Goal: Check status: Check status

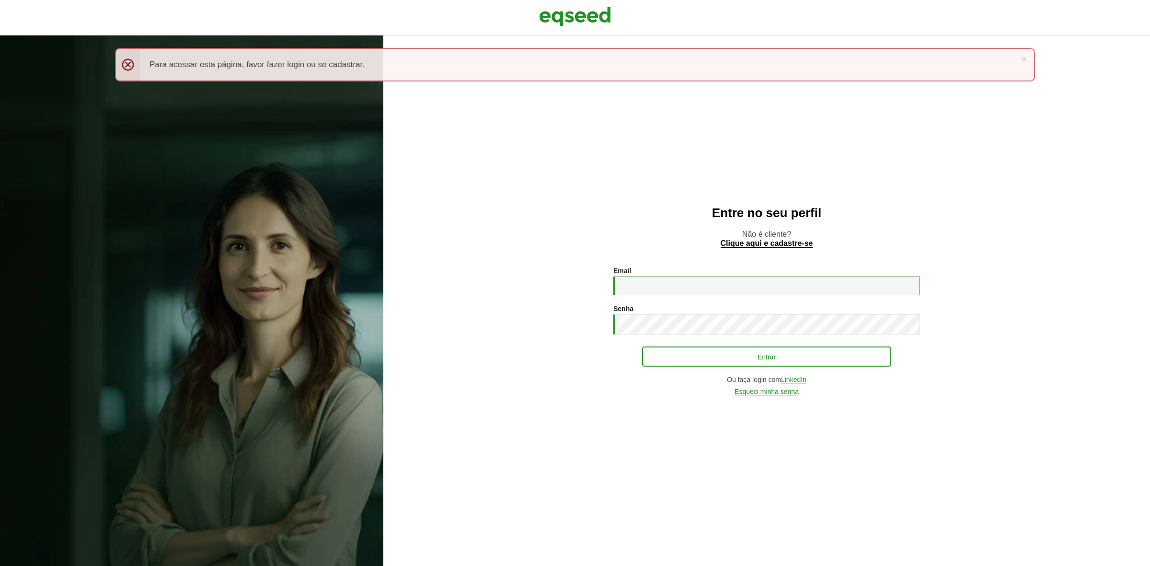
type input "**********"
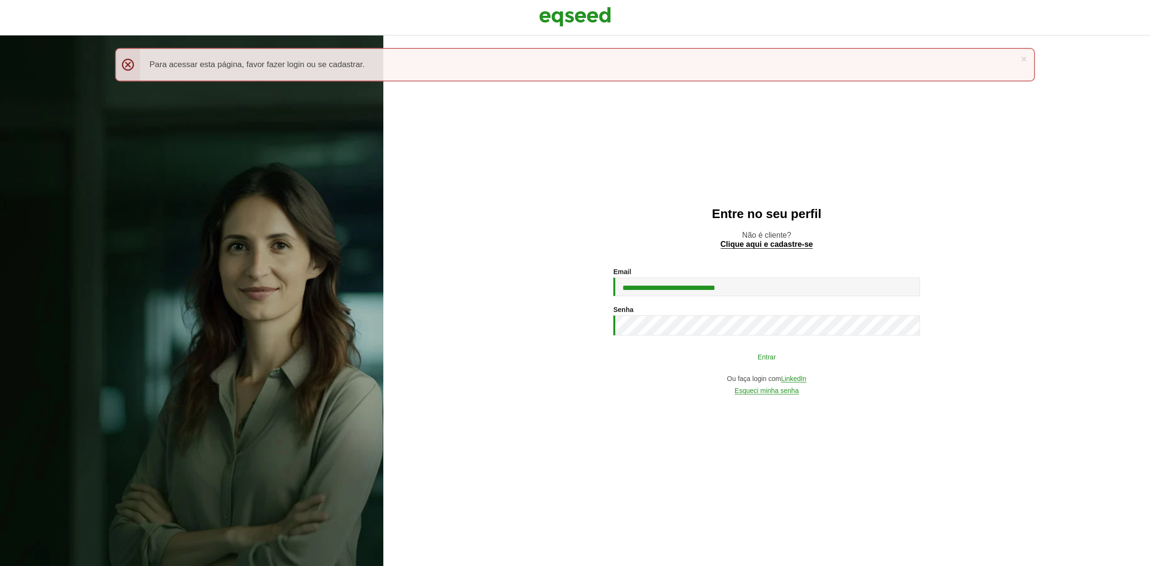
click at [705, 362] on button "Entrar" at bounding box center [766, 356] width 249 height 18
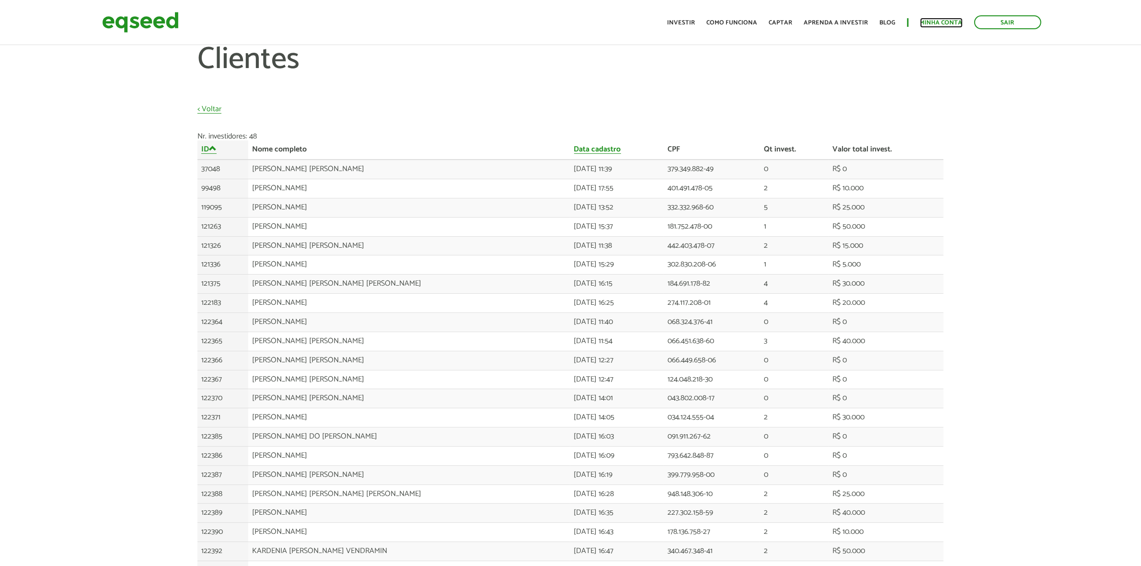
click at [933, 25] on link "Minha conta" at bounding box center [941, 23] width 43 height 6
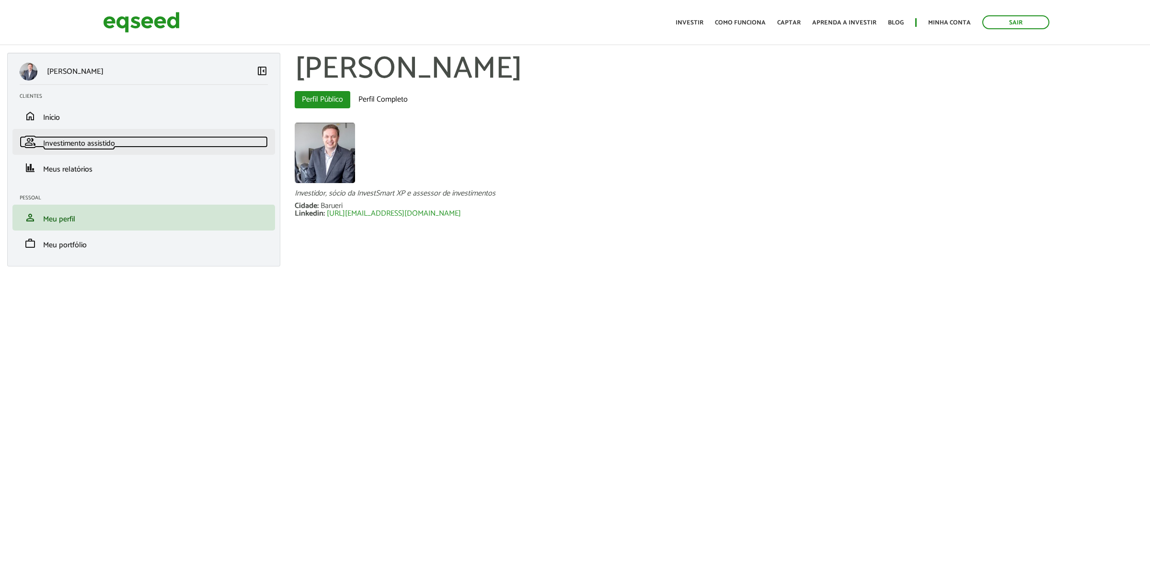
click at [87, 142] on span "Investimento assistido" at bounding box center [79, 143] width 72 height 13
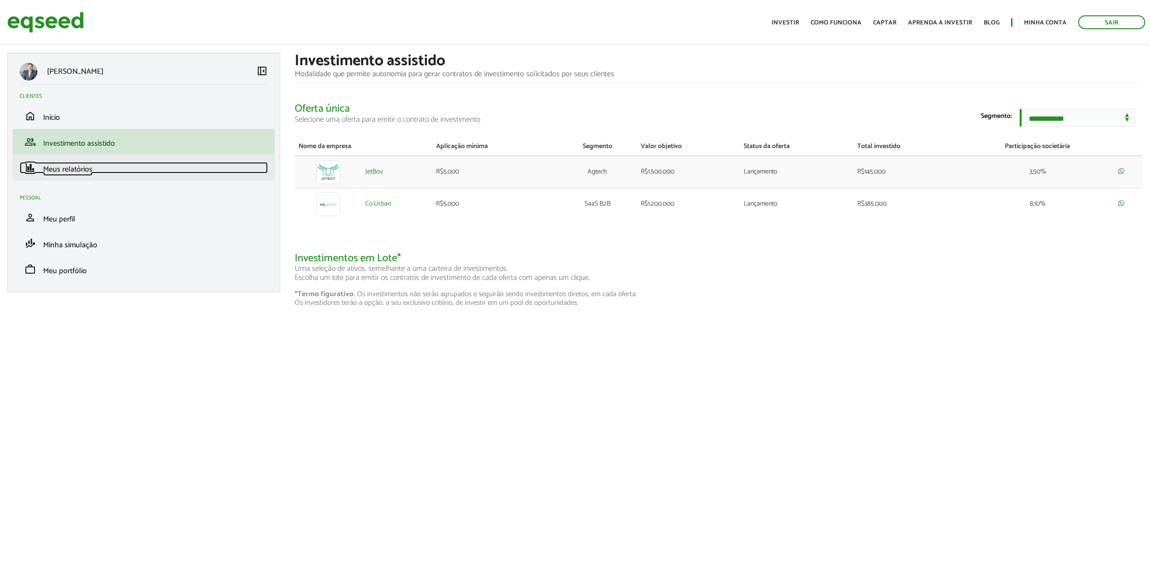
click at [55, 171] on span "Meus relatórios" at bounding box center [67, 169] width 49 height 13
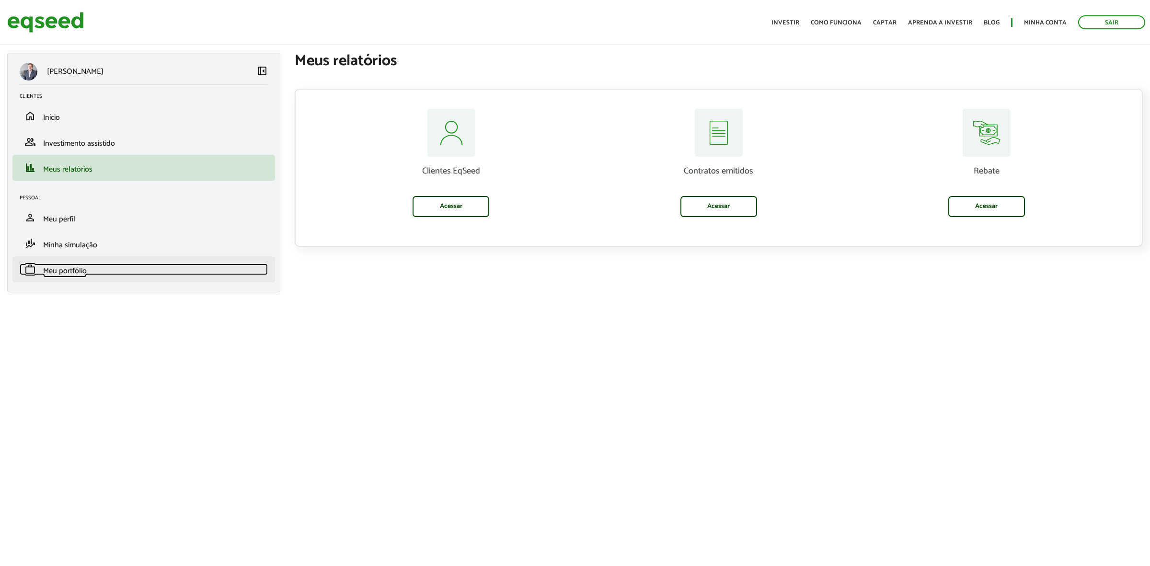
click at [70, 274] on span "Meu portfólio" at bounding box center [65, 271] width 44 height 13
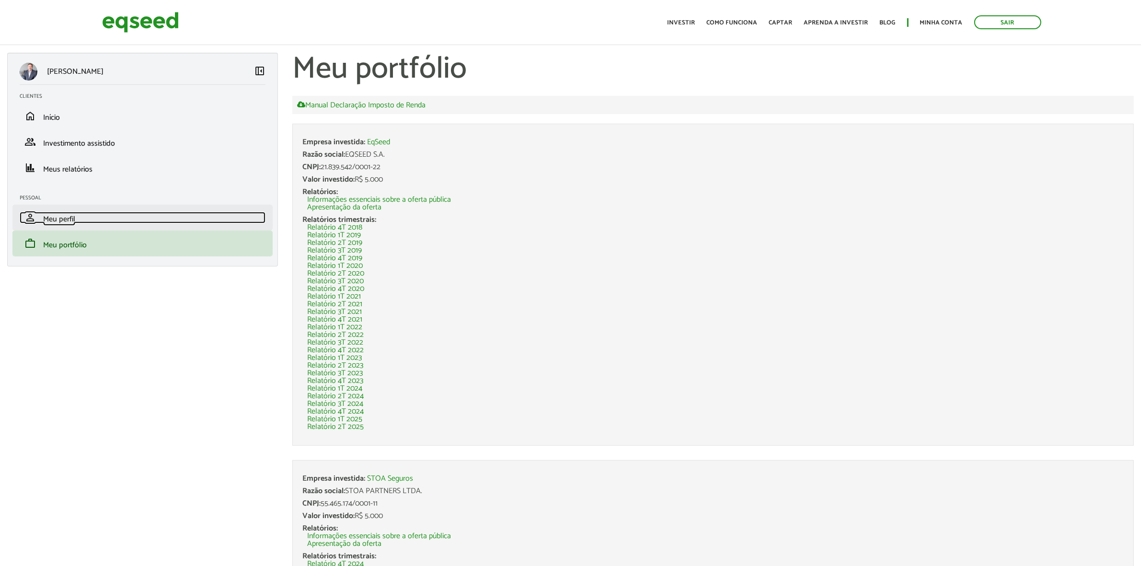
click at [57, 217] on span "Meu perfil" at bounding box center [59, 219] width 32 height 13
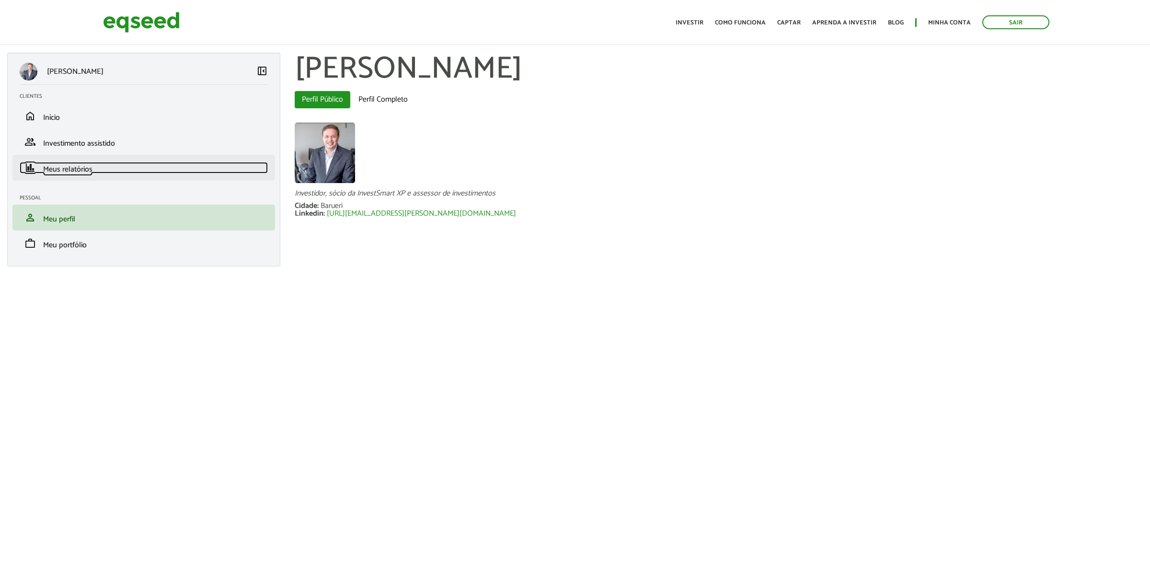
click at [58, 170] on span "Meus relatórios" at bounding box center [67, 169] width 49 height 13
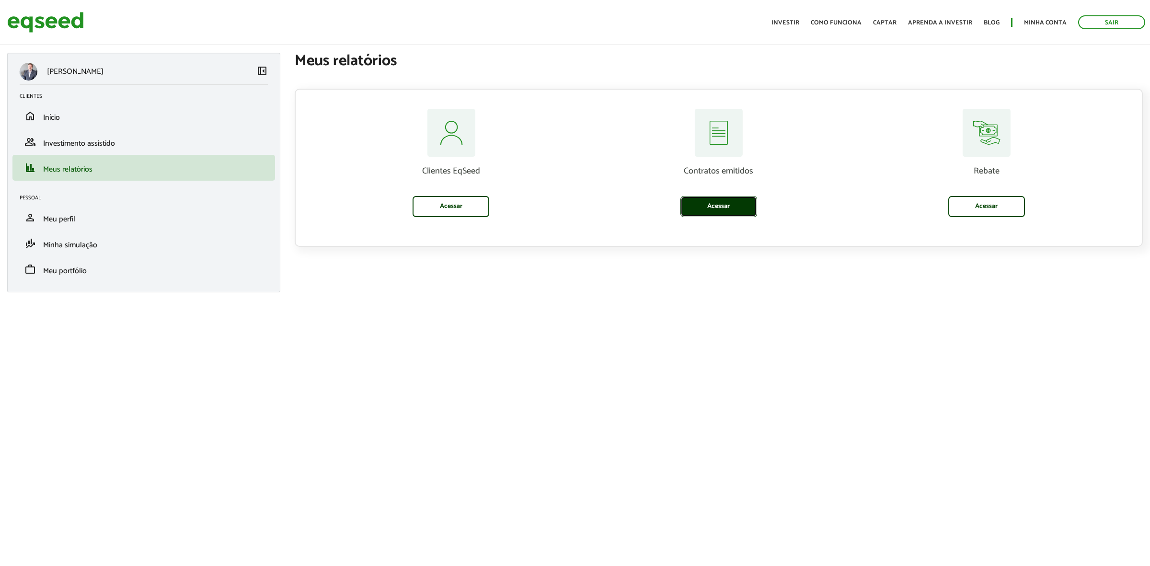
click at [713, 208] on link "Acessar" at bounding box center [719, 206] width 77 height 21
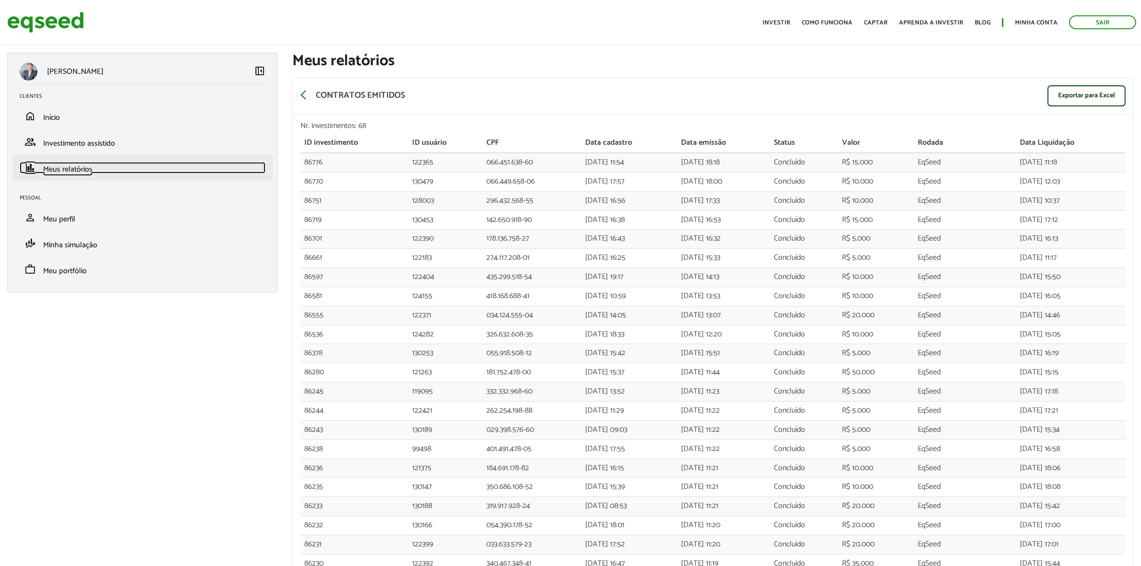
click at [69, 165] on span "Meus relatórios" at bounding box center [67, 169] width 49 height 13
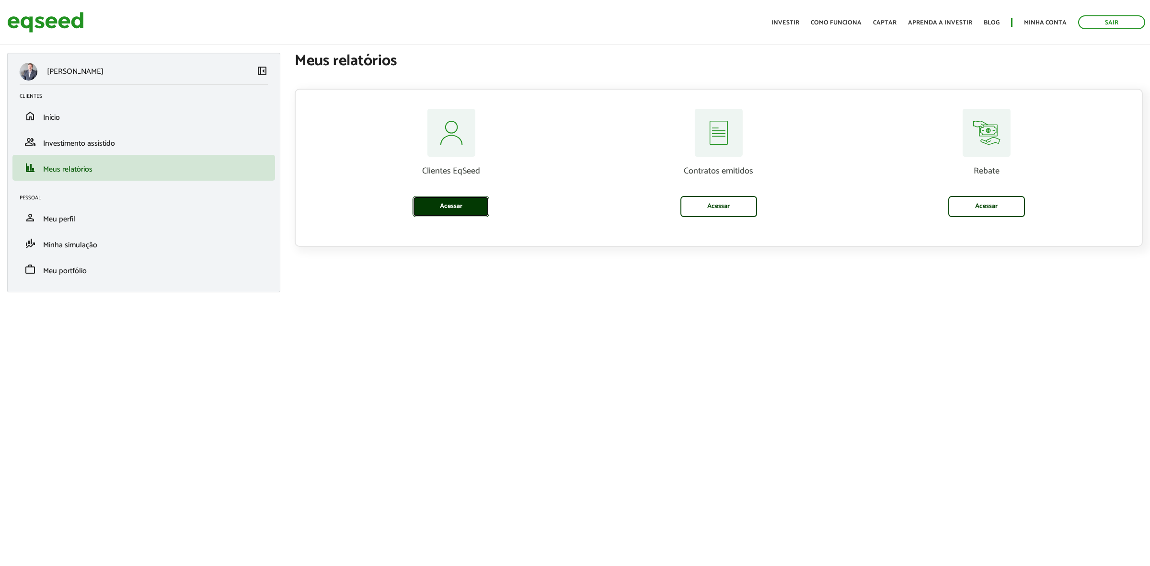
click at [458, 203] on link "Acessar" at bounding box center [451, 206] width 77 height 21
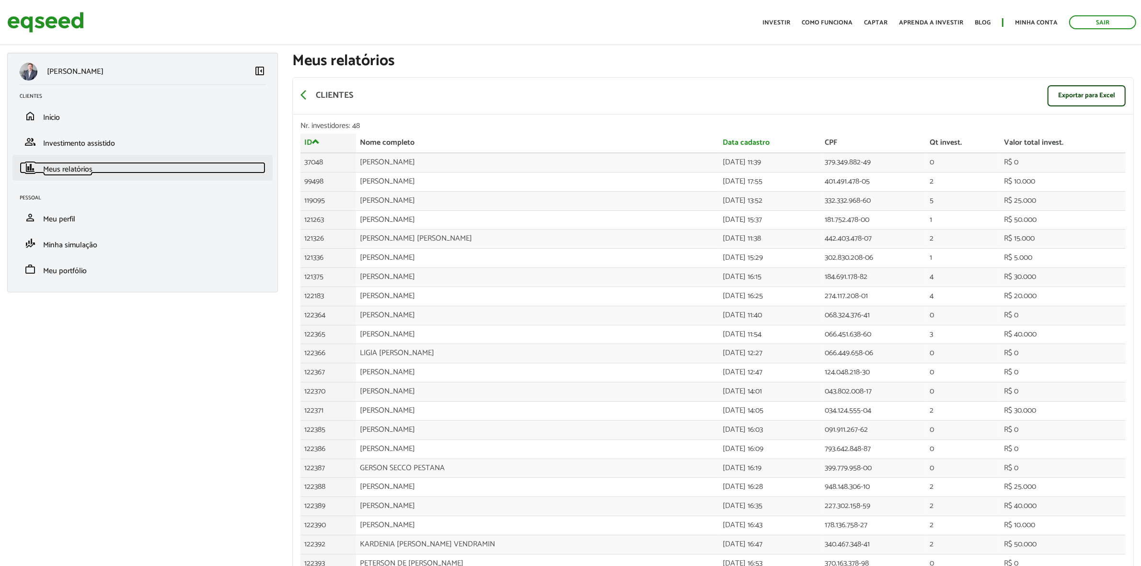
click at [67, 169] on span "Meus relatórios" at bounding box center [67, 169] width 49 height 13
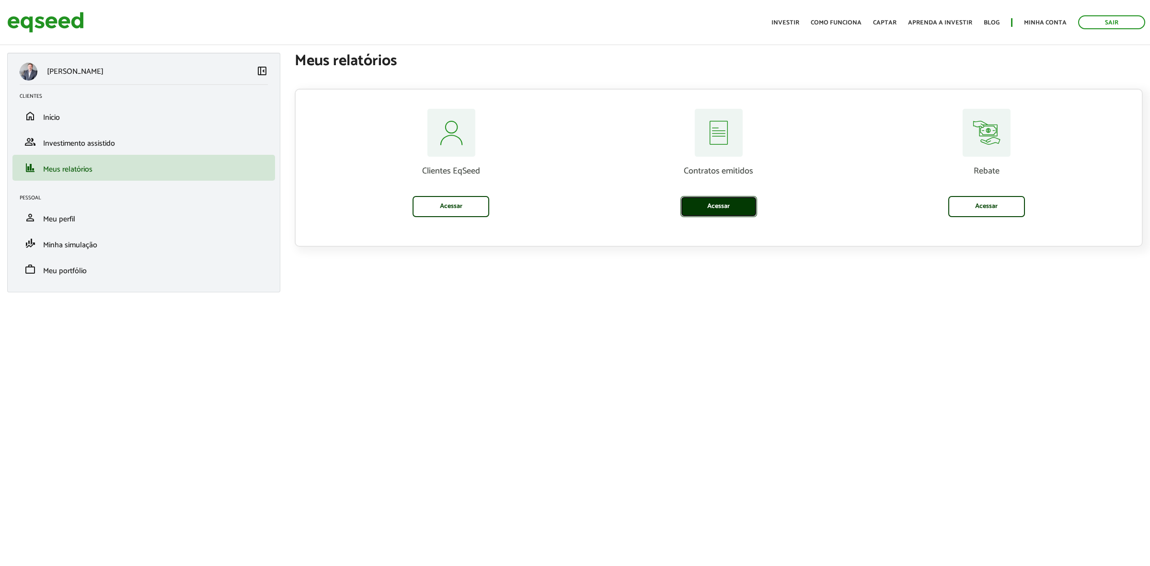
click at [740, 205] on link "Acessar" at bounding box center [719, 206] width 77 height 21
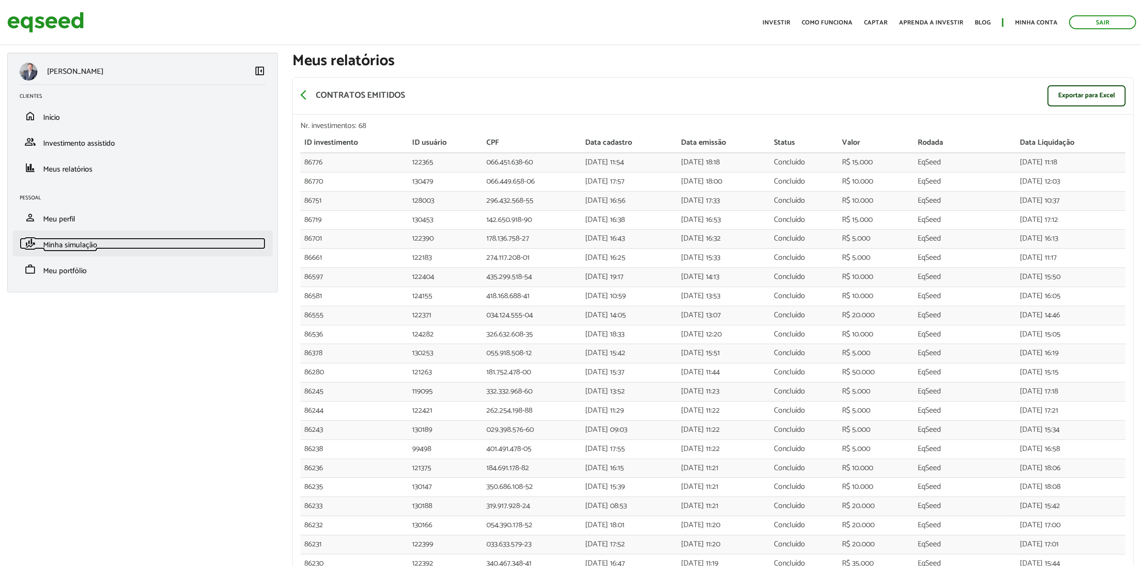
click at [81, 248] on span "Minha simulação" at bounding box center [70, 245] width 54 height 13
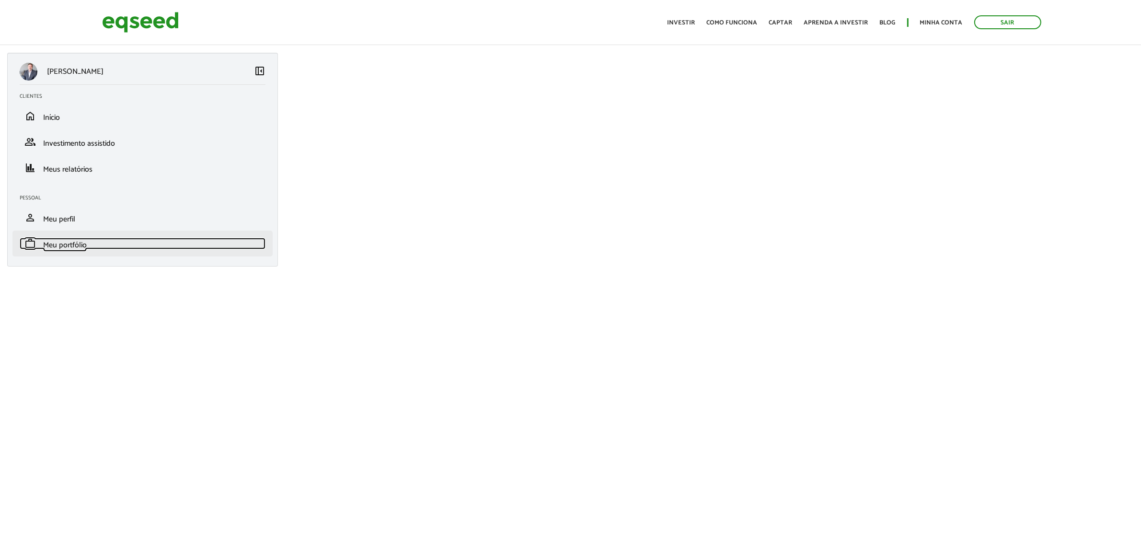
click at [73, 245] on span "Meu portfólio" at bounding box center [65, 245] width 44 height 13
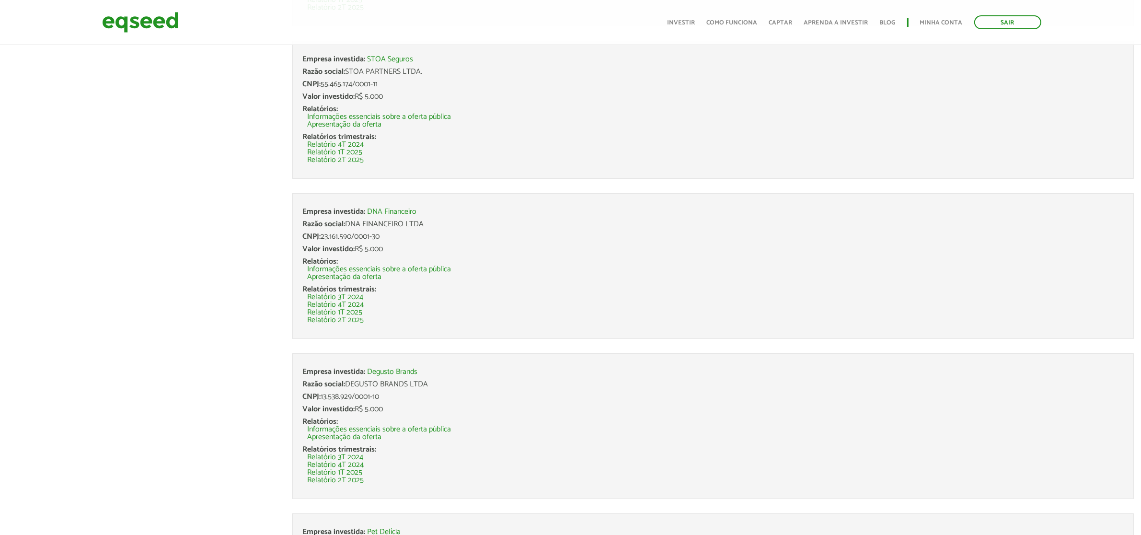
scroll to position [578, 0]
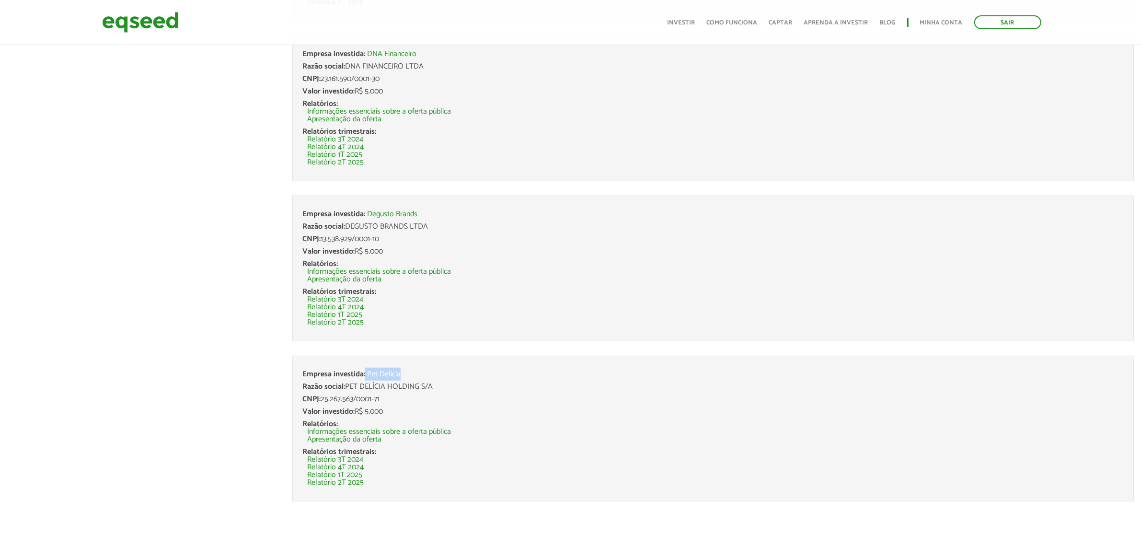
drag, startPoint x: 408, startPoint y: 374, endPoint x: 365, endPoint y: 375, distance: 43.1
click at [365, 375] on div "Empresa investida: Pet Delícia" at bounding box center [712, 374] width 821 height 8
click at [439, 404] on li "Empresa investida: Pet Delícia Razão social: PET DELÍCIA HOLDING S/A CNPJ: 25.2…" at bounding box center [713, 429] width 842 height 146
click at [332, 482] on link "Relatório 2T 2025" at bounding box center [335, 483] width 57 height 8
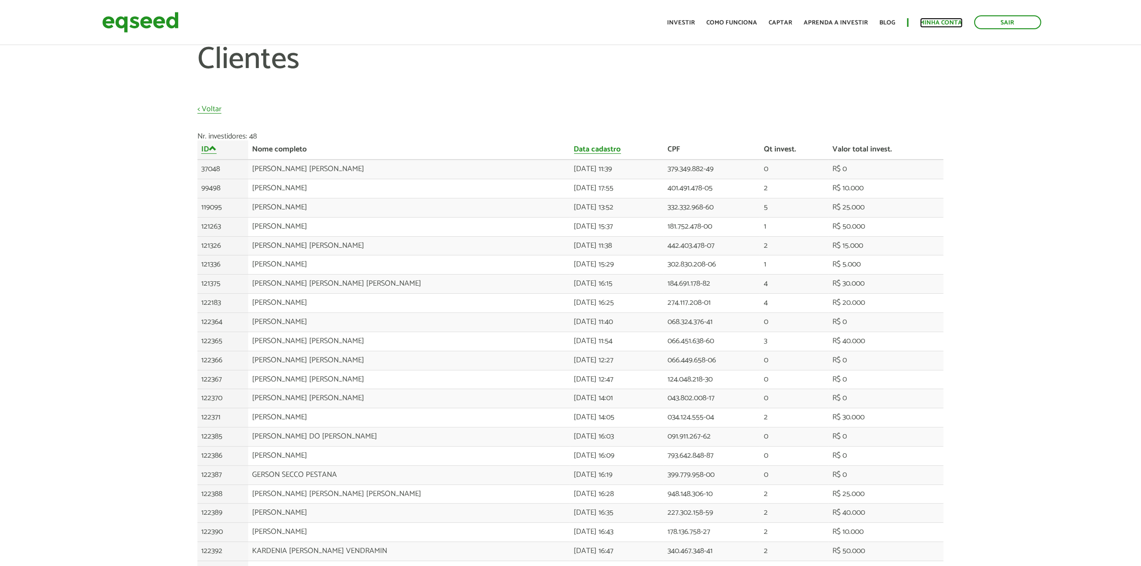
click at [940, 20] on link "Minha conta" at bounding box center [941, 23] width 43 height 6
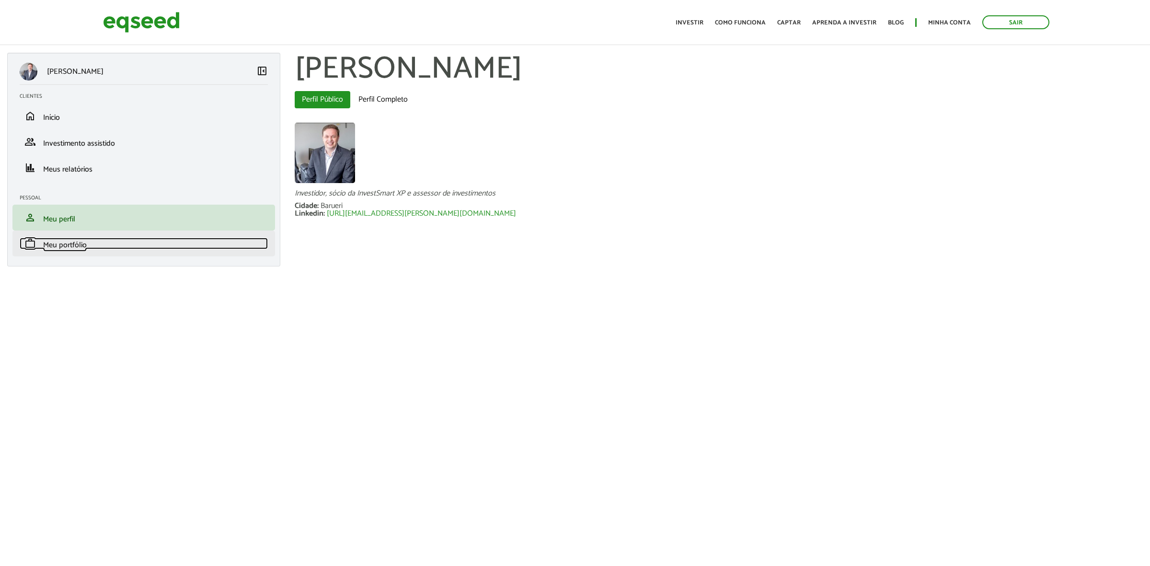
click at [61, 247] on span "Meu portfólio" at bounding box center [65, 245] width 44 height 13
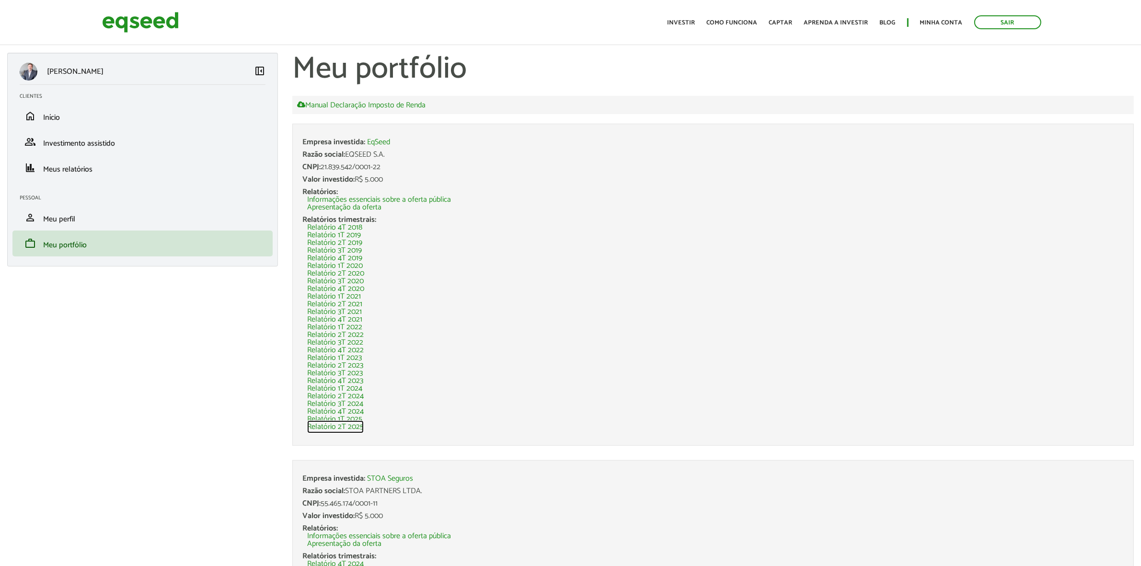
click at [357, 427] on link "Relatório 2T 2025" at bounding box center [335, 427] width 57 height 8
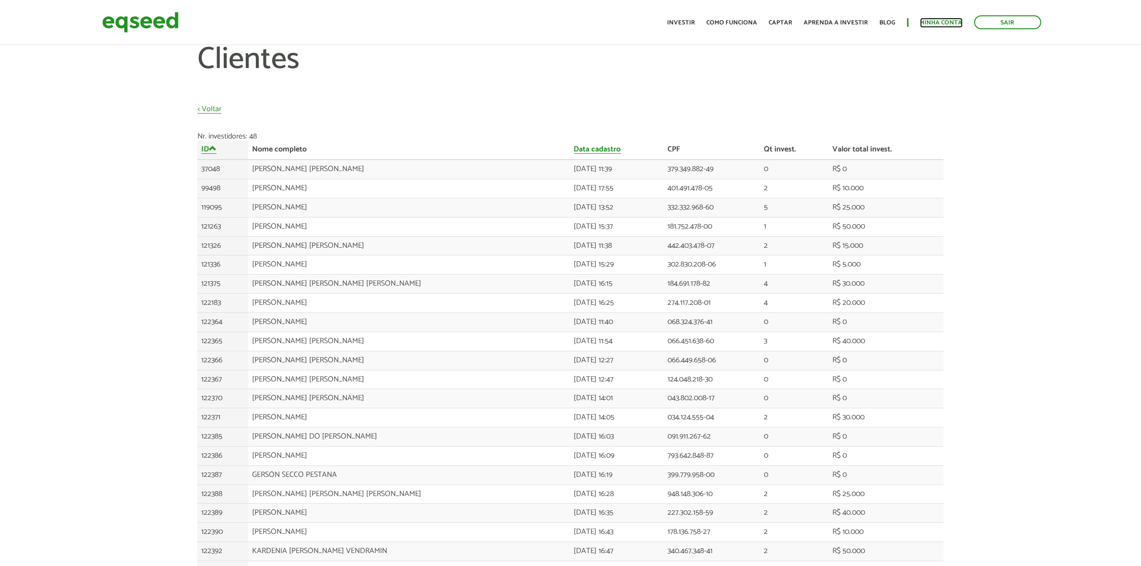
click at [940, 23] on link "Minha conta" at bounding box center [941, 23] width 43 height 6
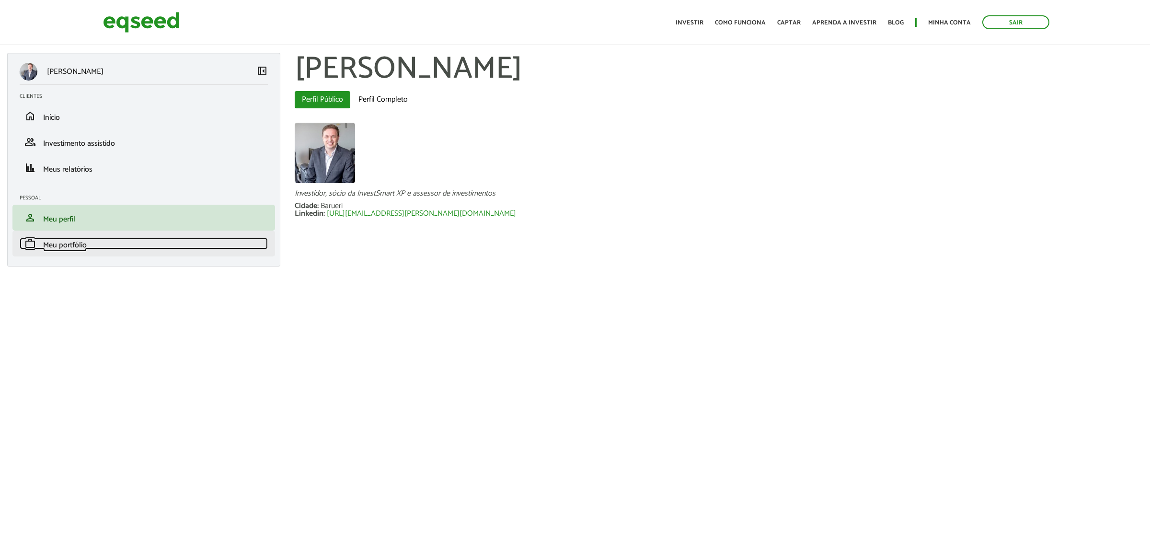
click at [48, 242] on span "Meu portfólio" at bounding box center [65, 245] width 44 height 13
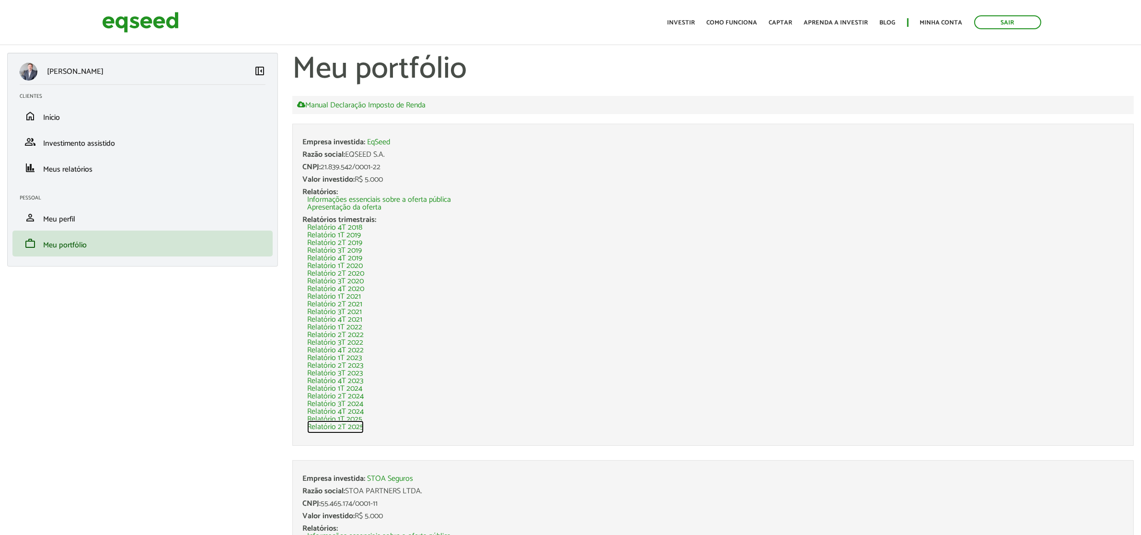
click at [354, 428] on link "Relatório 2T 2025" at bounding box center [335, 427] width 57 height 8
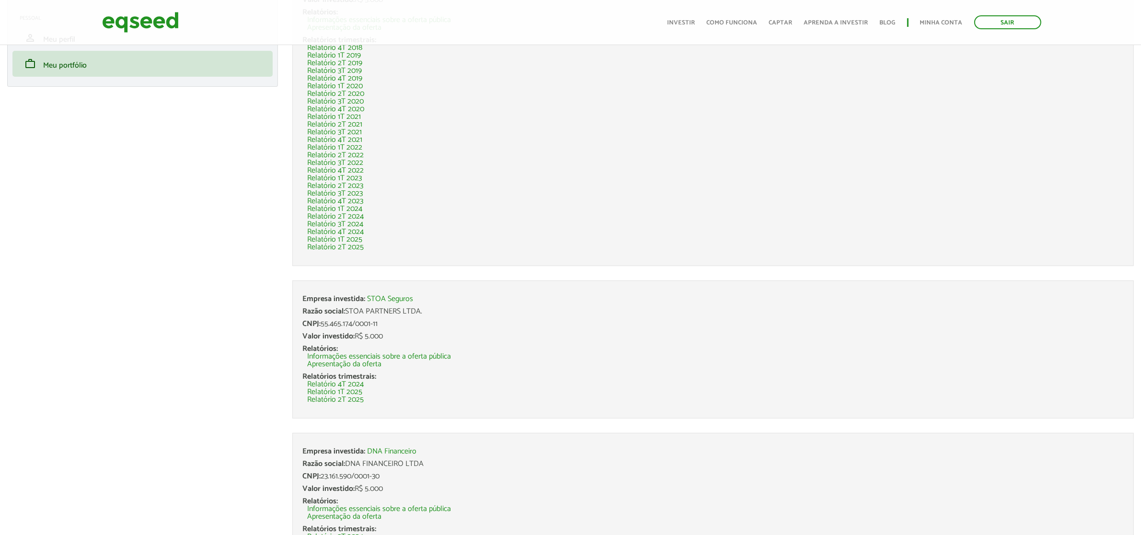
scroll to position [240, 0]
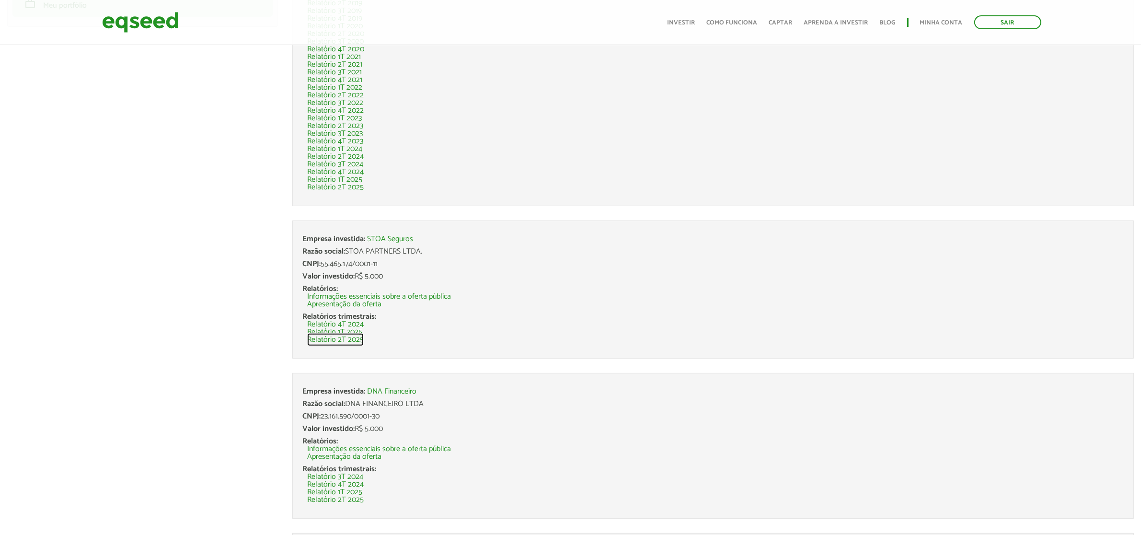
click at [344, 338] on link "Relatório 2T 2025" at bounding box center [335, 340] width 57 height 8
